Goal: Find specific page/section: Find specific page/section

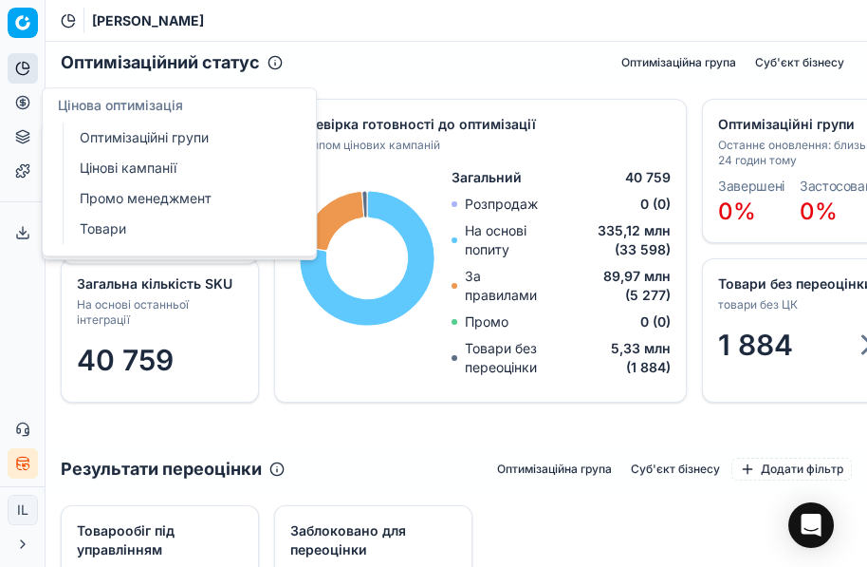
click at [20, 103] on icon at bounding box center [22, 102] width 15 height 15
click at [124, 136] on link "Оптимізаційні групи" at bounding box center [182, 137] width 221 height 27
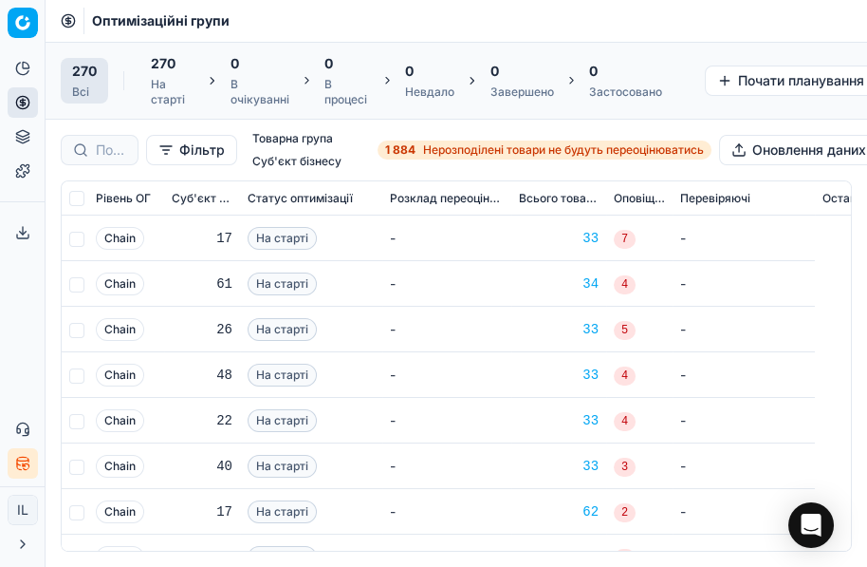
click at [449, 147] on span "Нерозподілені товари не будуть переоцінюватись" at bounding box center [563, 149] width 281 height 15
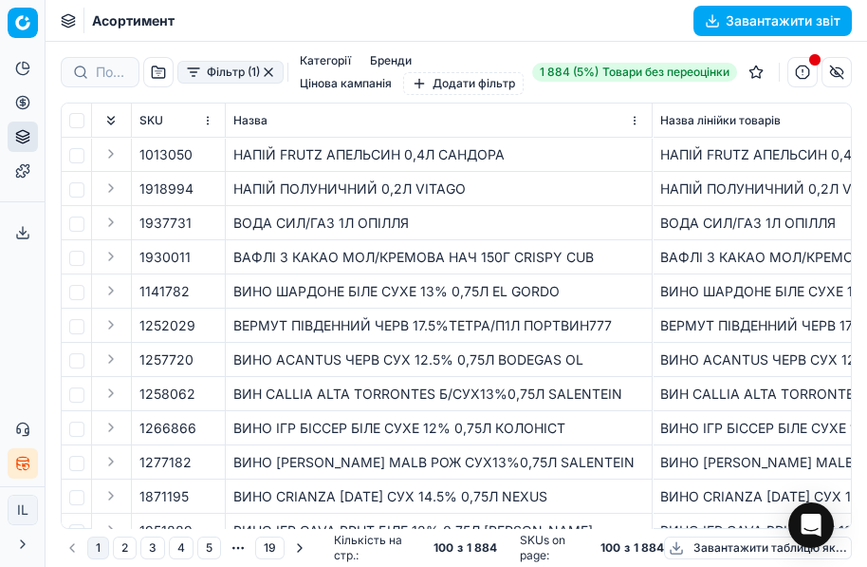
click at [195, 78] on button "Фільтр (1)" at bounding box center [230, 72] width 106 height 23
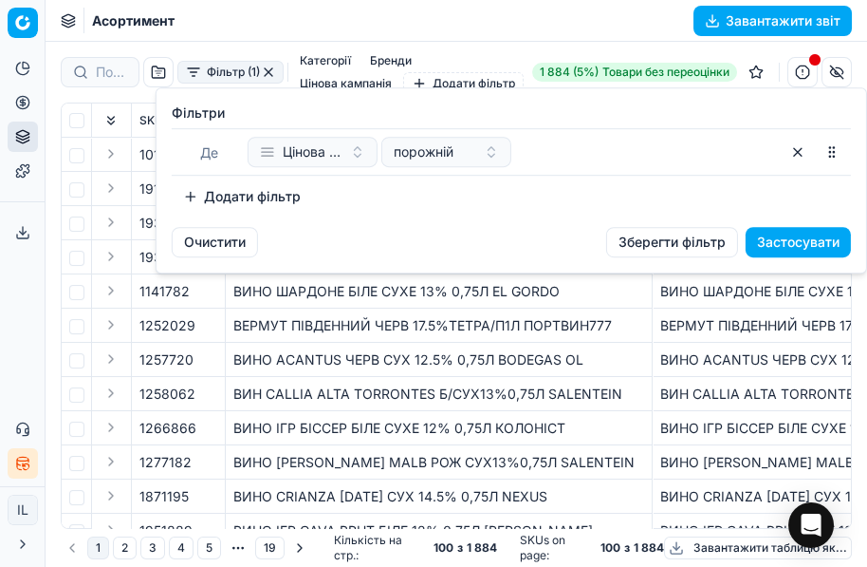
click at [201, 199] on button "Додати фільтр" at bounding box center [242, 196] width 140 height 30
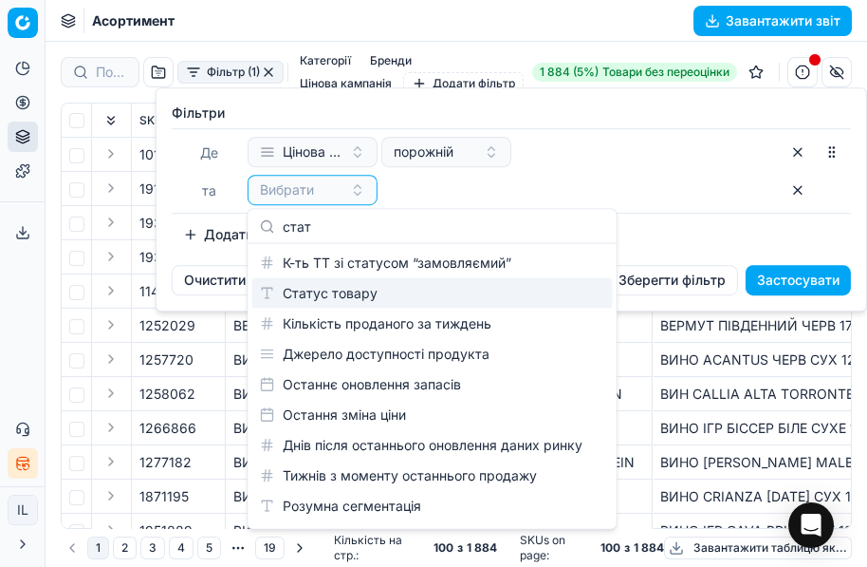
type input "стат"
click at [395, 293] on div "Статус товару" at bounding box center [431, 293] width 361 height 30
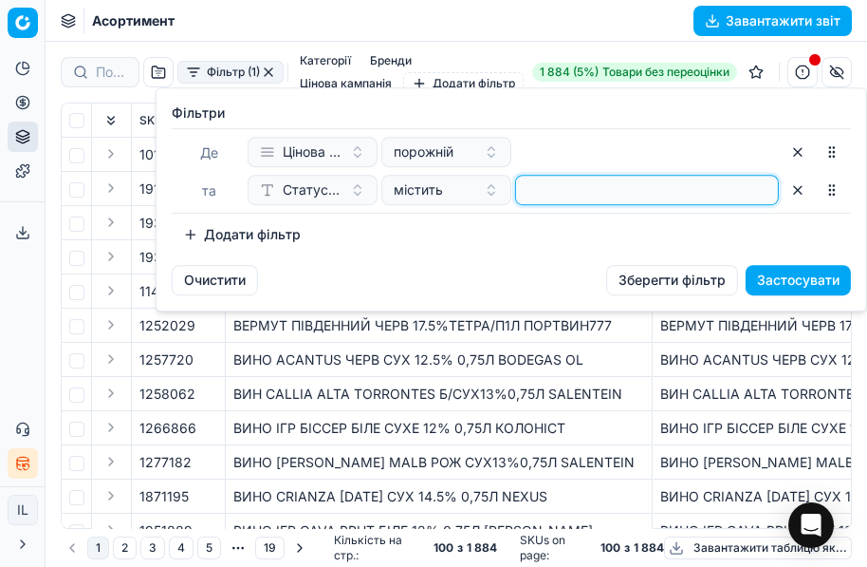
click at [543, 190] on input at bounding box center [647, 190] width 247 height 28
type input "1"
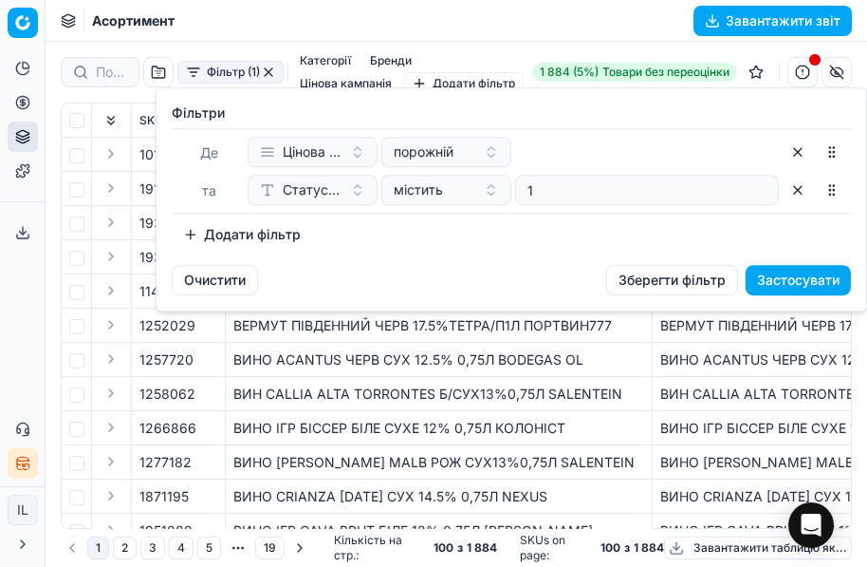
click at [190, 234] on button "Додати фільтр" at bounding box center [242, 234] width 140 height 30
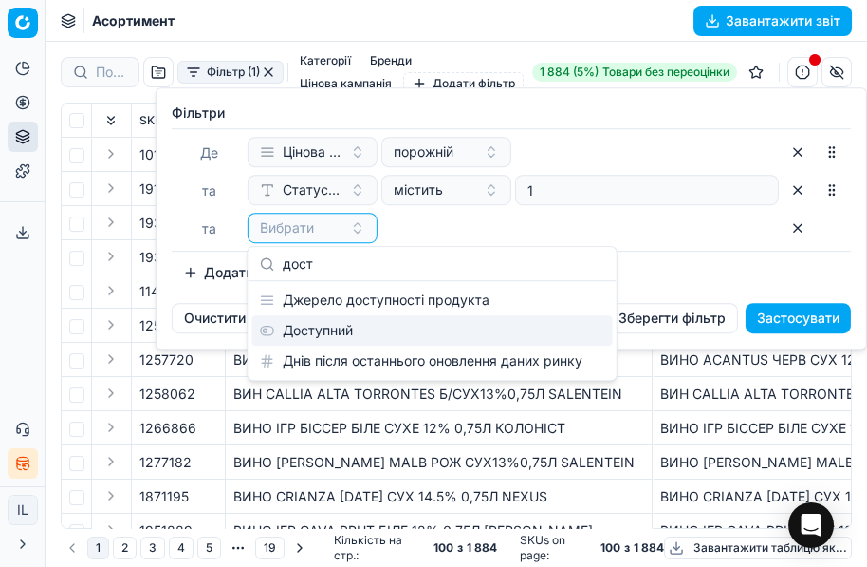
type input "дост"
click at [324, 323] on div "Доступний" at bounding box center [431, 330] width 361 height 30
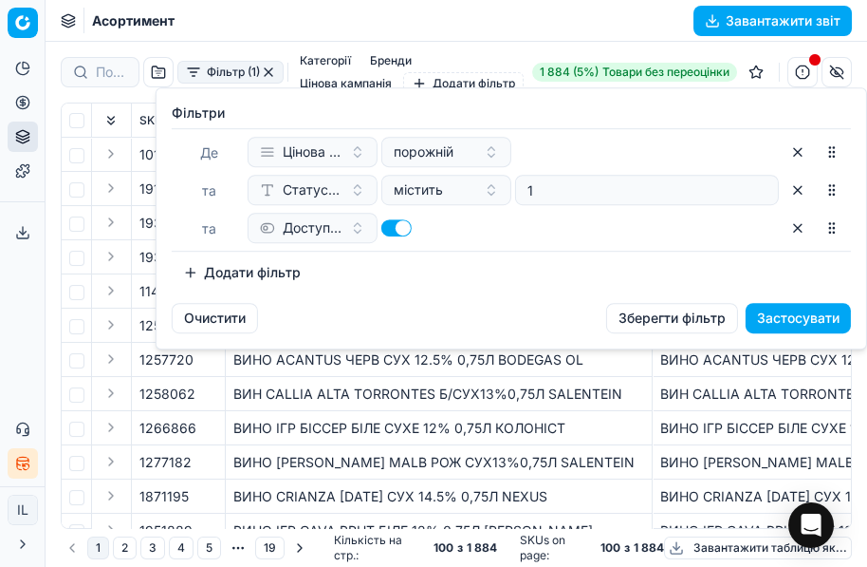
click at [180, 263] on button "Додати фільтр" at bounding box center [242, 272] width 140 height 30
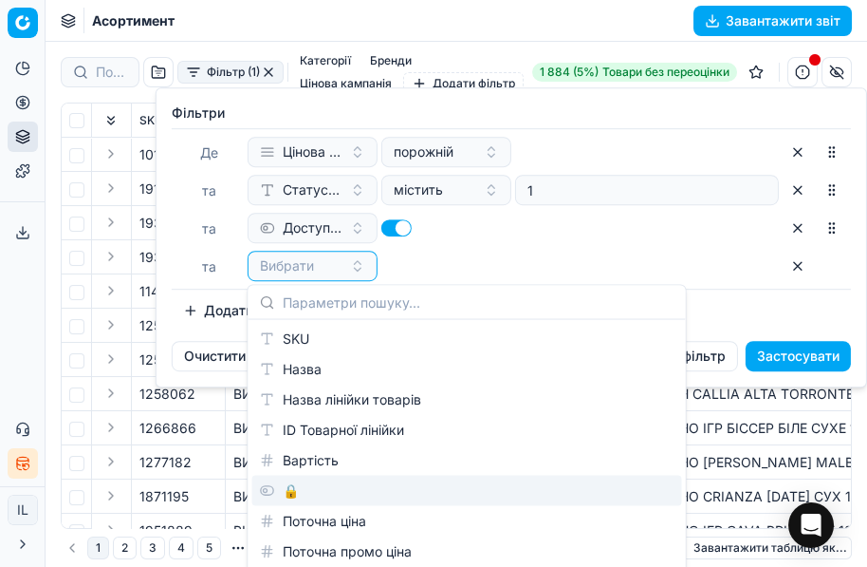
drag, startPoint x: 300, startPoint y: 487, endPoint x: 320, endPoint y: 466, distance: 28.9
click at [302, 487] on div "🔒" at bounding box center [466, 490] width 430 height 30
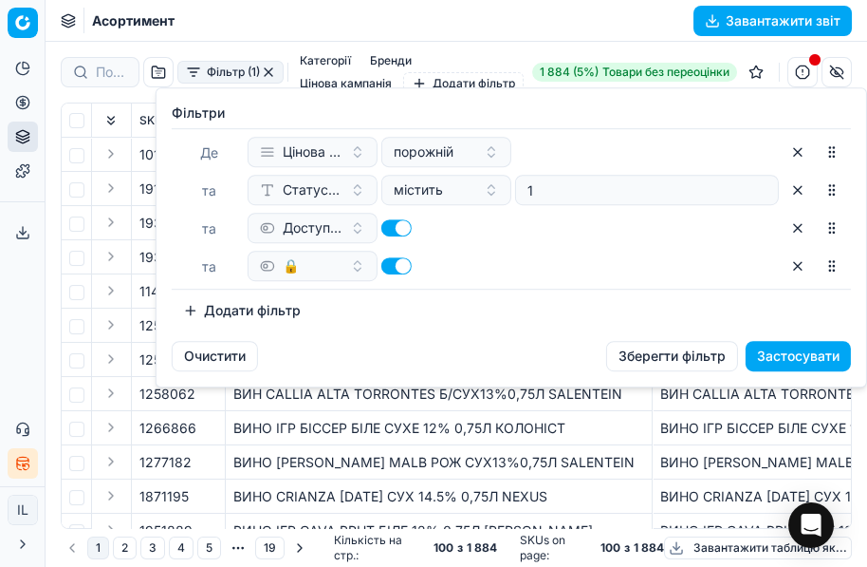
click at [390, 263] on button "button" at bounding box center [397, 265] width 30 height 17
checkbox input "false"
click at [803, 356] on button "Застосувати" at bounding box center [798, 356] width 105 height 30
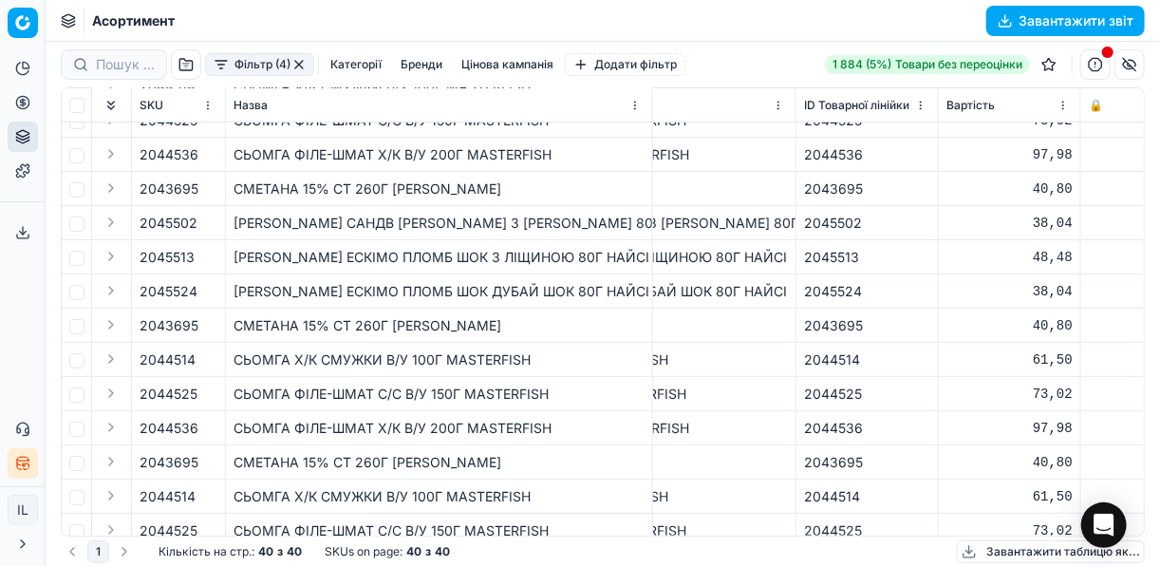
scroll to position [0, 289]
